Goal: Task Accomplishment & Management: Manage account settings

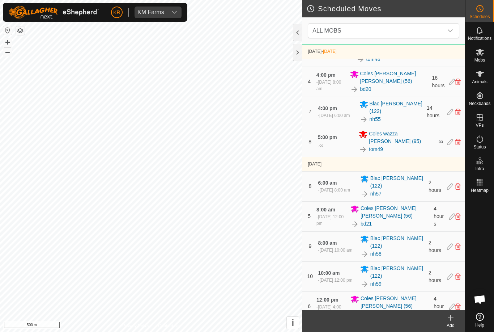
scroll to position [619, 0]
click at [490, 60] on div "Mobs" at bounding box center [480, 54] width 29 height 22
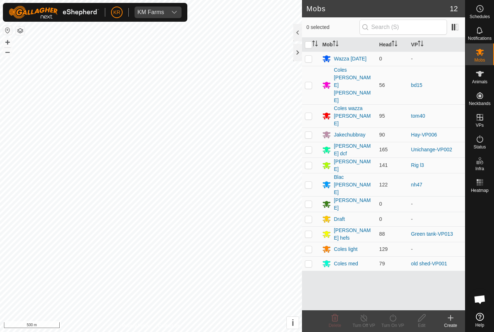
click at [310, 231] on p-checkbox at bounding box center [308, 234] width 7 height 6
checkbox input "false"
click at [485, 308] on span "Open chat" at bounding box center [480, 299] width 22 height 22
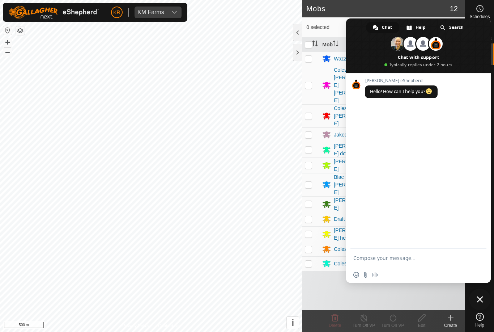
click at [481, 50] on span at bounding box center [418, 45] width 145 height 54
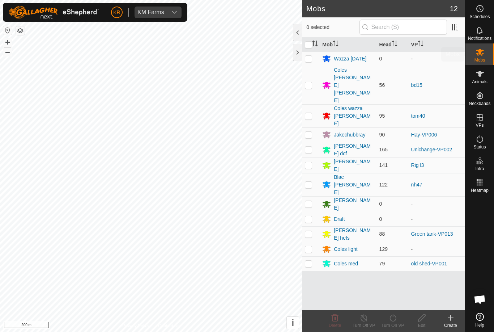
click at [486, 54] on es-mob-svg-icon at bounding box center [480, 52] width 13 height 12
click at [478, 15] on span "Schedules" at bounding box center [480, 16] width 20 height 4
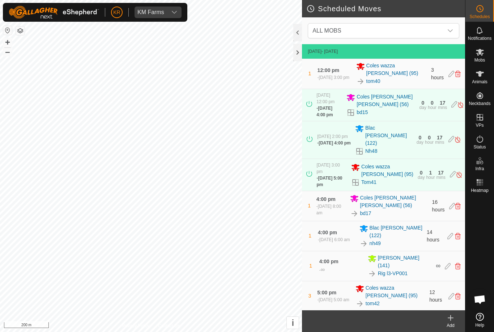
click at [413, 29] on span "ALL MOBS" at bounding box center [377, 31] width 134 height 14
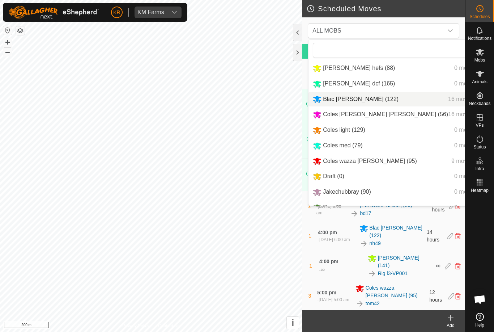
click at [337, 100] on span "Blac [PERSON_NAME] (122)" at bounding box center [361, 99] width 76 height 6
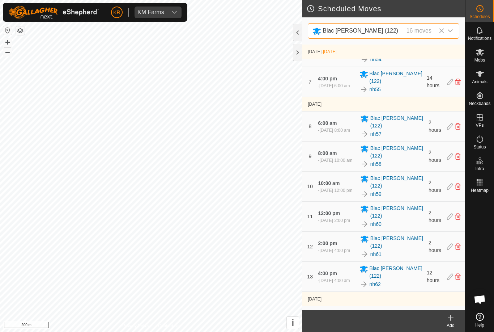
scroll to position [224, 0]
